Goal: Task Accomplishment & Management: Use online tool/utility

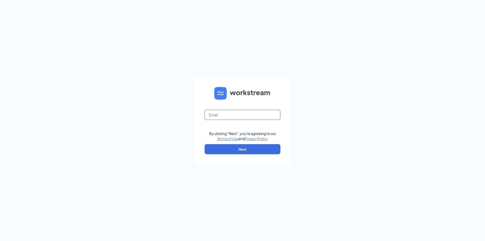
click at [231, 115] on input "text" at bounding box center [243, 115] width 76 height 10
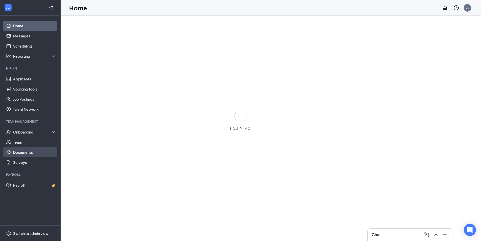
click at [22, 151] on link "Documents" at bounding box center [34, 152] width 43 height 10
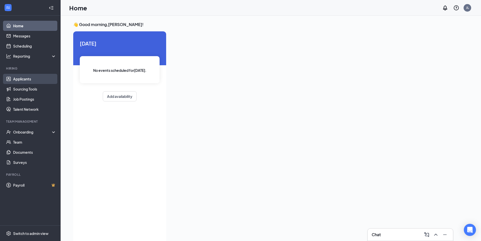
click at [33, 76] on link "Applicants" at bounding box center [34, 79] width 43 height 10
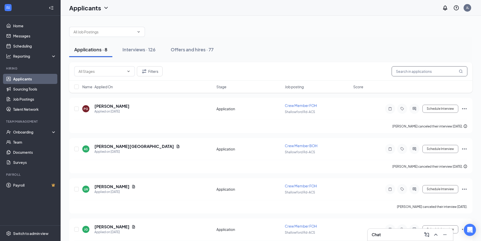
click at [414, 74] on input "text" at bounding box center [430, 71] width 76 height 10
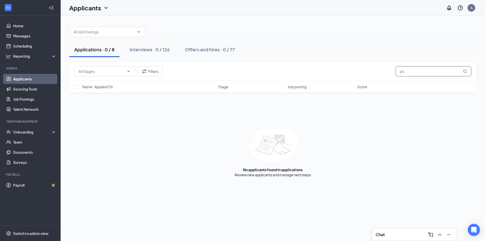
type input "y"
type input "woods"
